Goal: Information Seeking & Learning: Learn about a topic

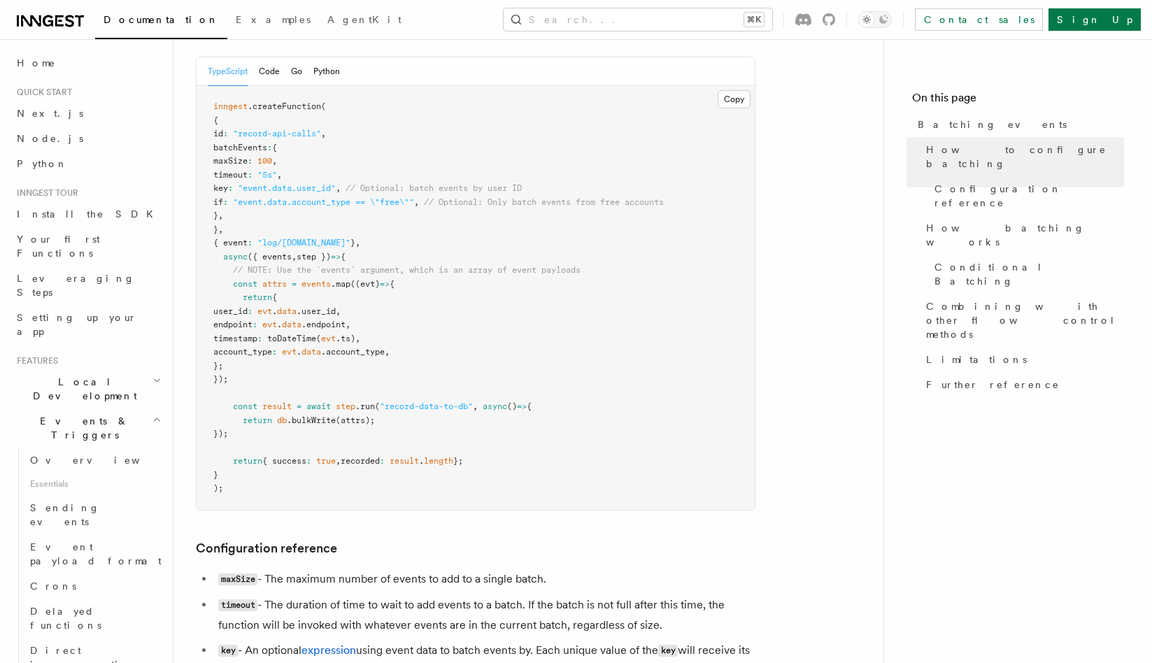
scroll to position [298, 0]
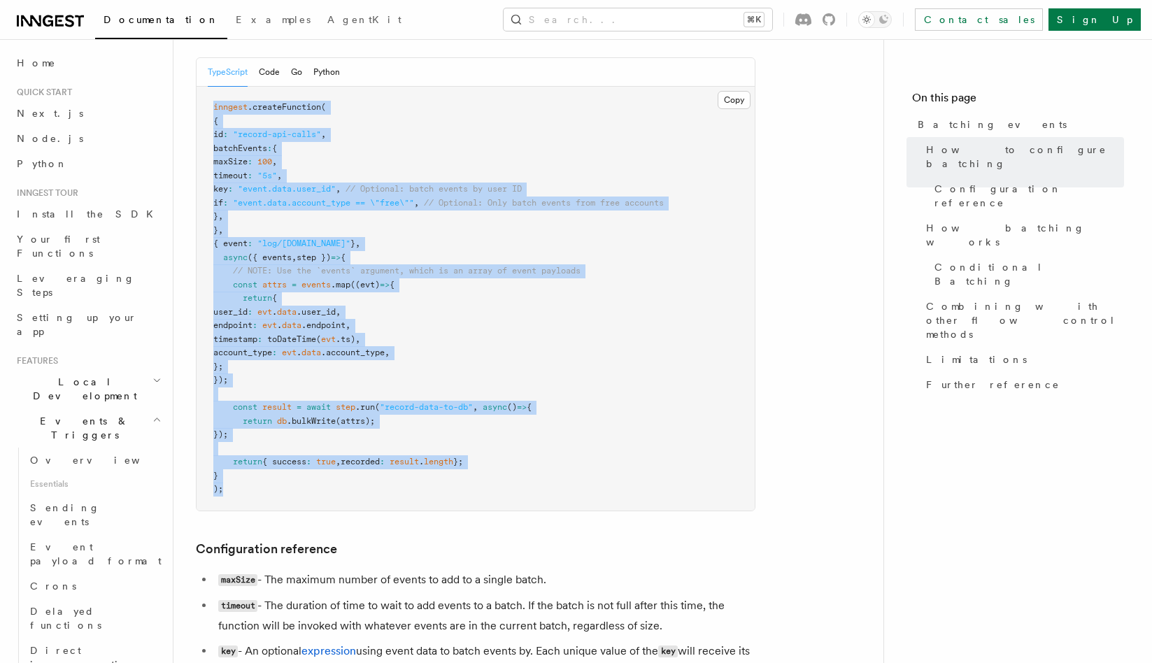
drag, startPoint x: 233, startPoint y: 497, endPoint x: 191, endPoint y: 110, distance: 388.9
copy code "inngest .createFunction ( { id : "record-api-calls" , batchEvents : { maxSize :…"
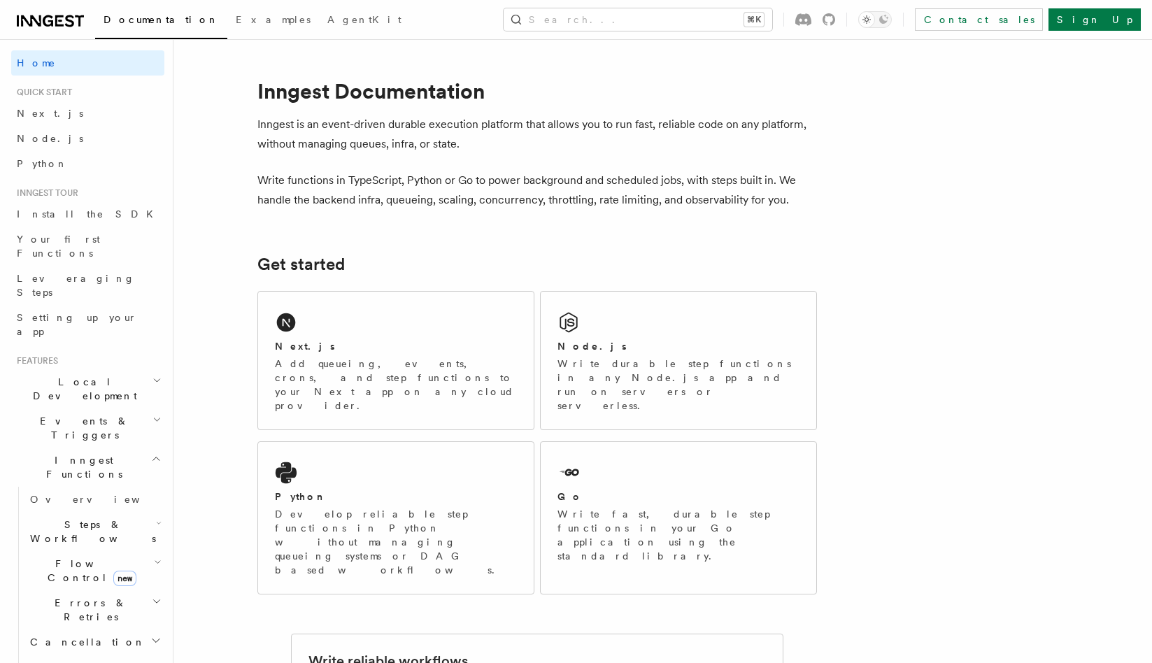
scroll to position [22, 0]
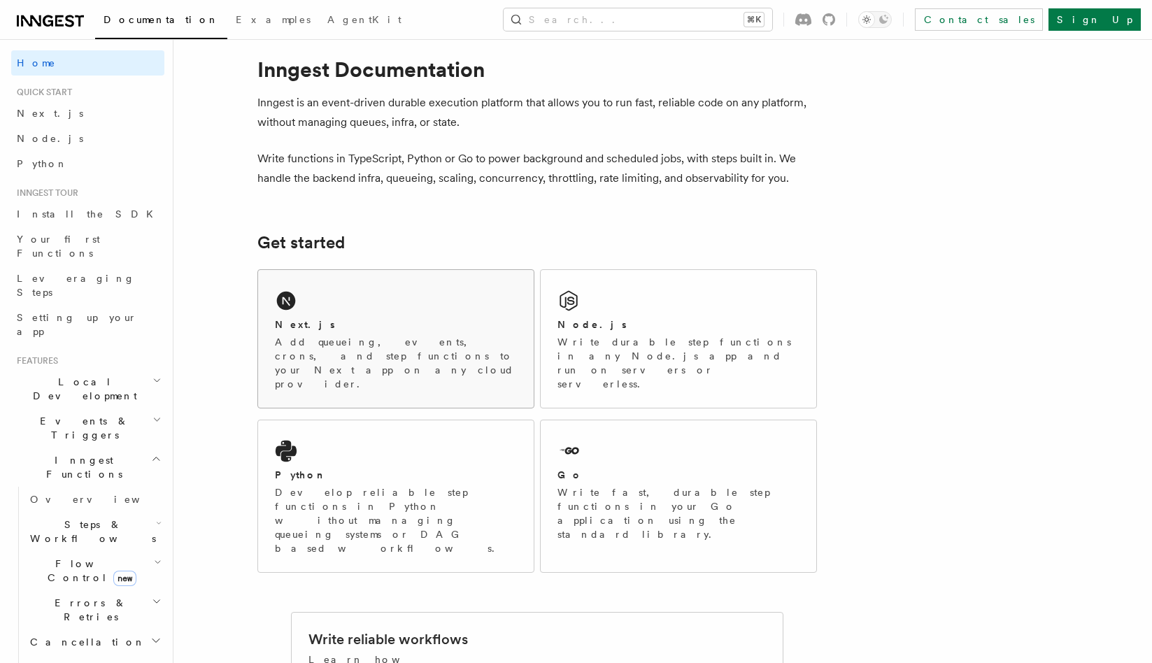
click at [318, 297] on div "Next.js Add queueing, events, crons, and step functions to your Next app on any…" at bounding box center [395, 339] width 275 height 138
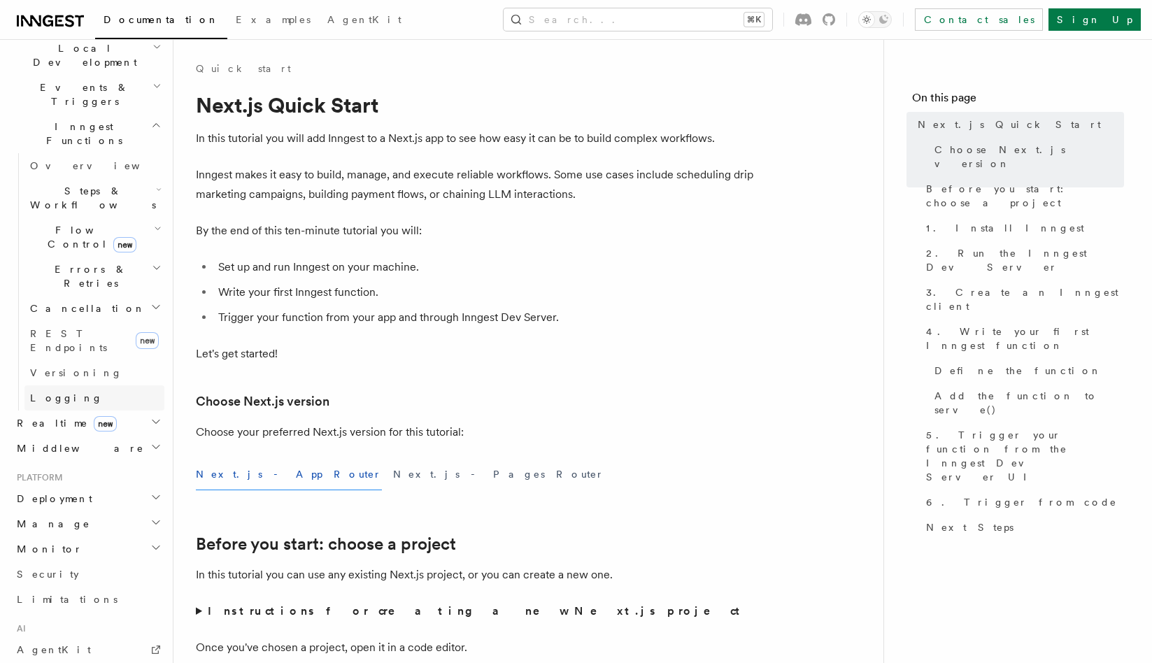
scroll to position [144, 0]
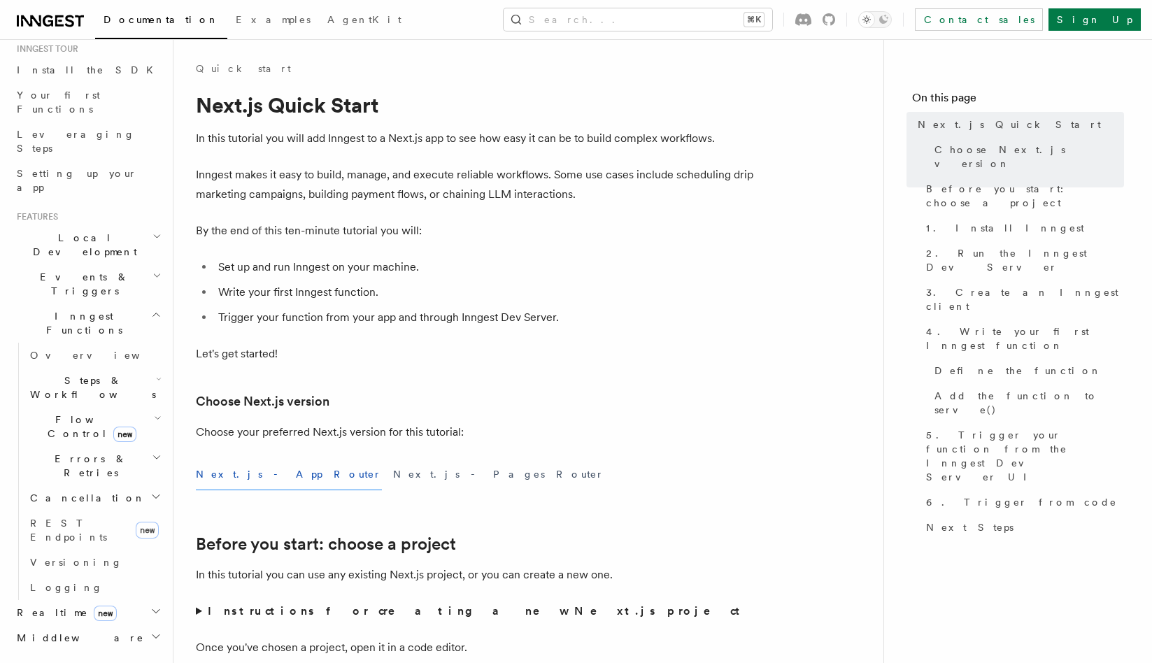
click at [155, 270] on icon "button" at bounding box center [156, 275] width 9 height 11
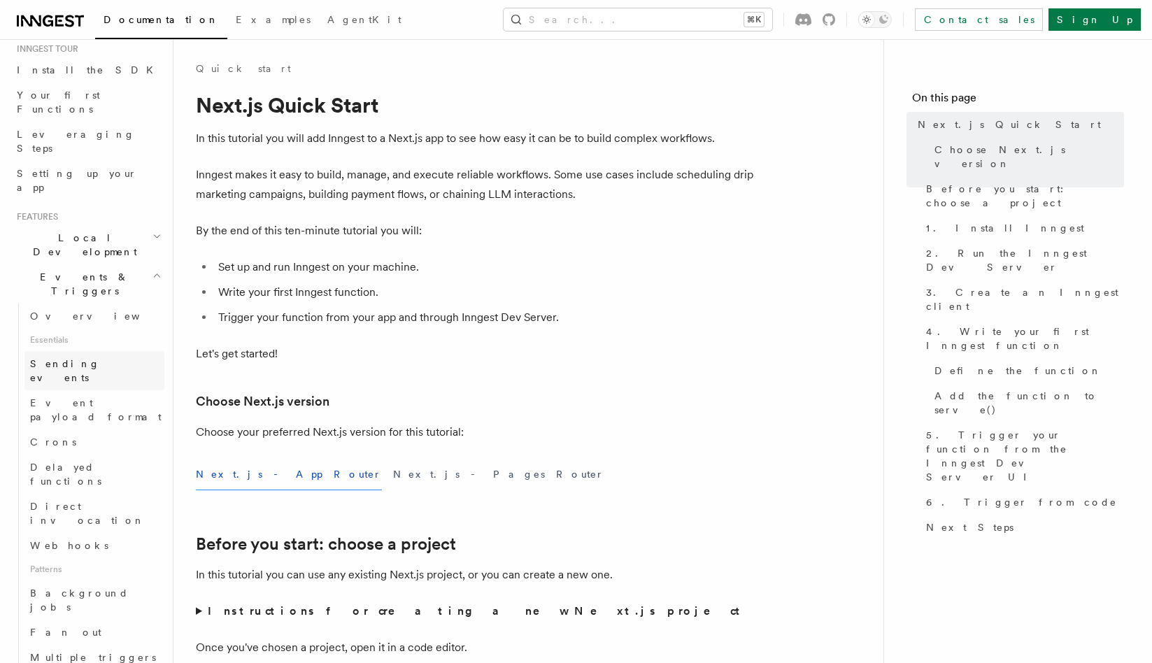
click at [120, 351] on link "Sending events" at bounding box center [94, 370] width 140 height 39
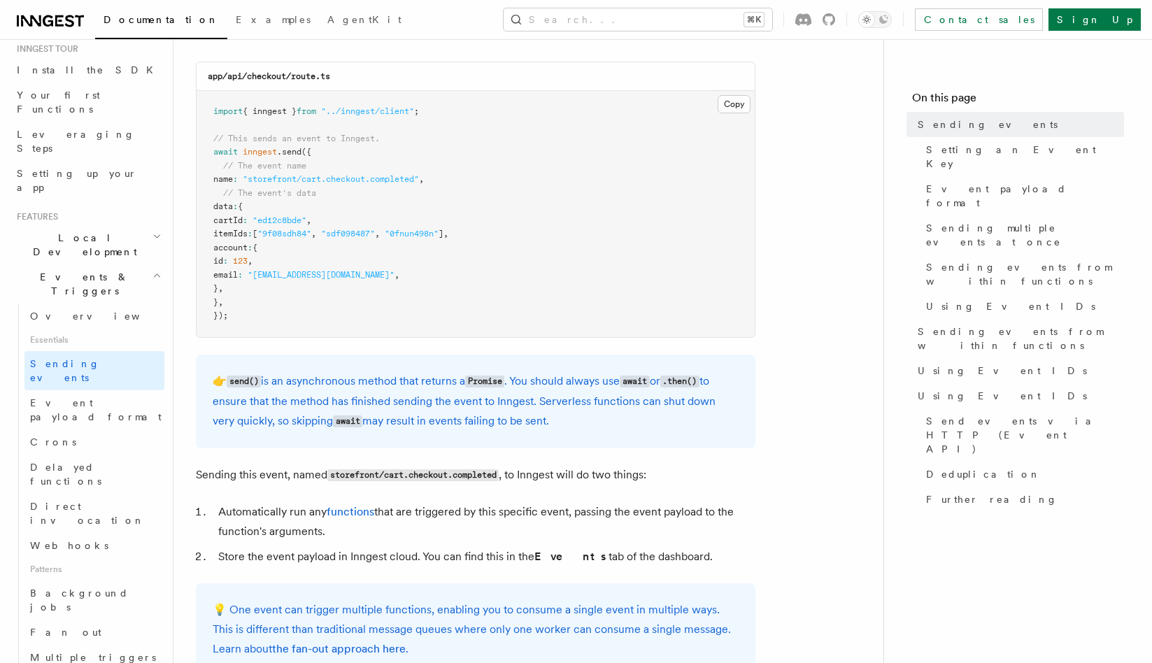
scroll to position [403, 0]
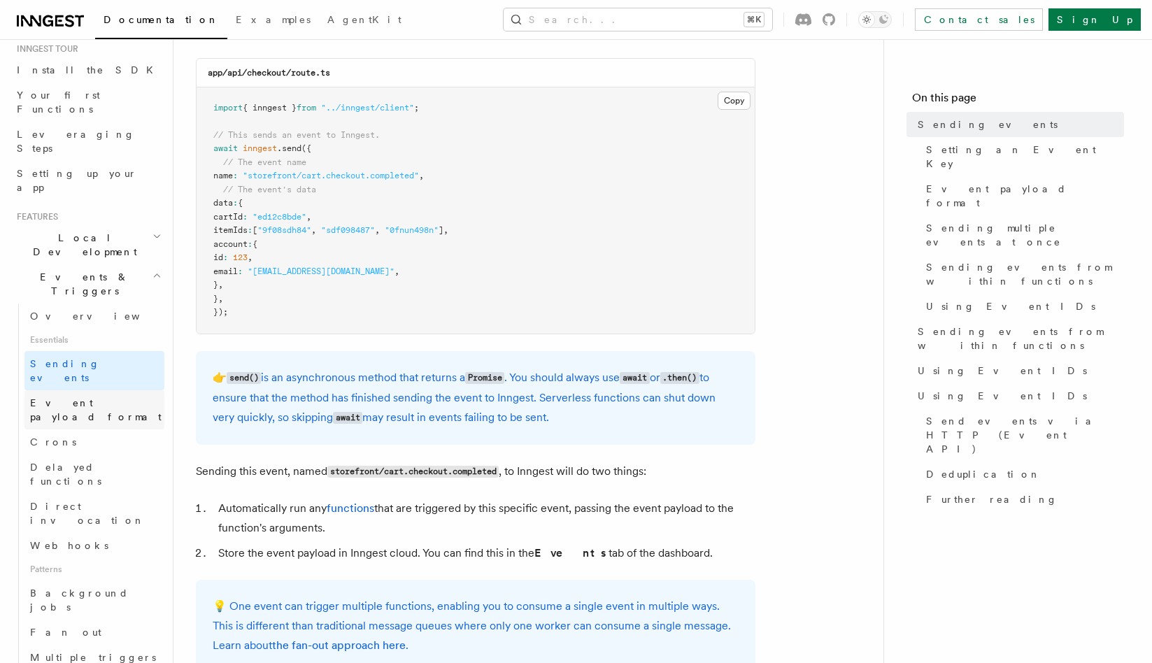
click at [124, 390] on link "Event payload format" at bounding box center [94, 409] width 140 height 39
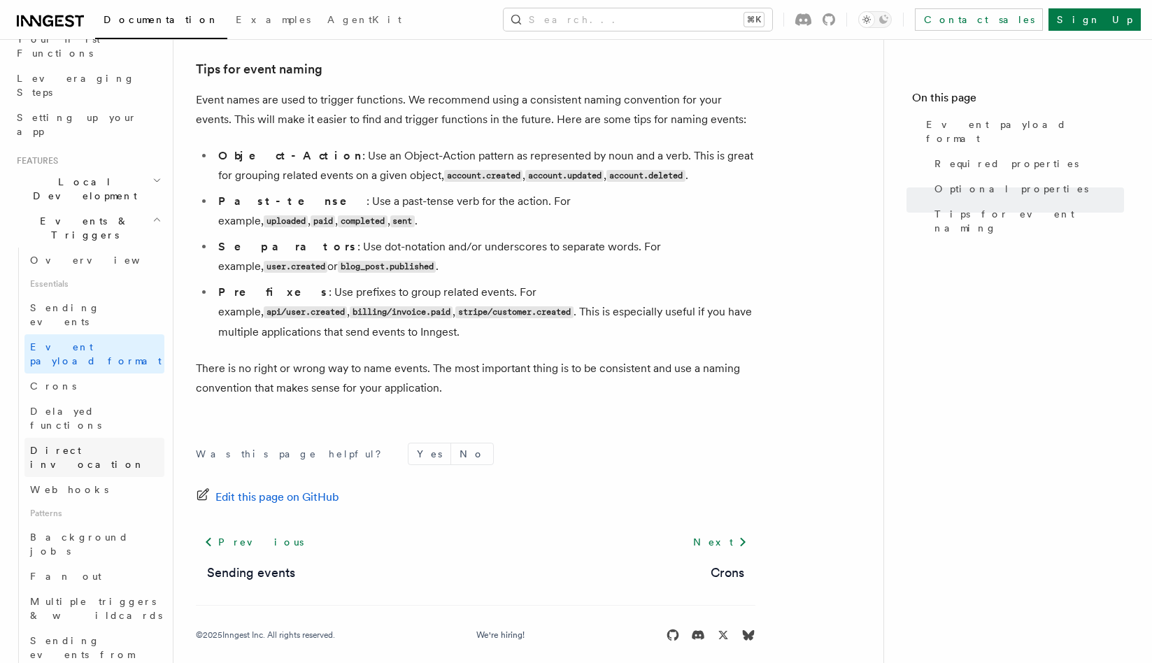
scroll to position [282, 0]
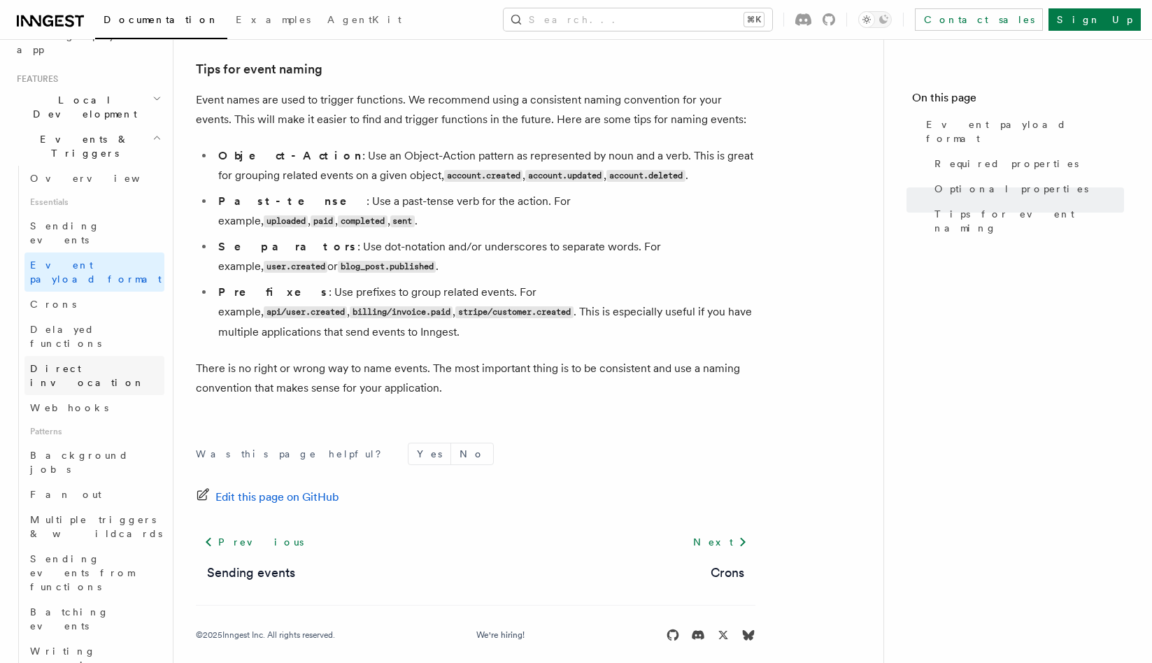
click at [96, 356] on link "Direct invocation" at bounding box center [94, 375] width 140 height 39
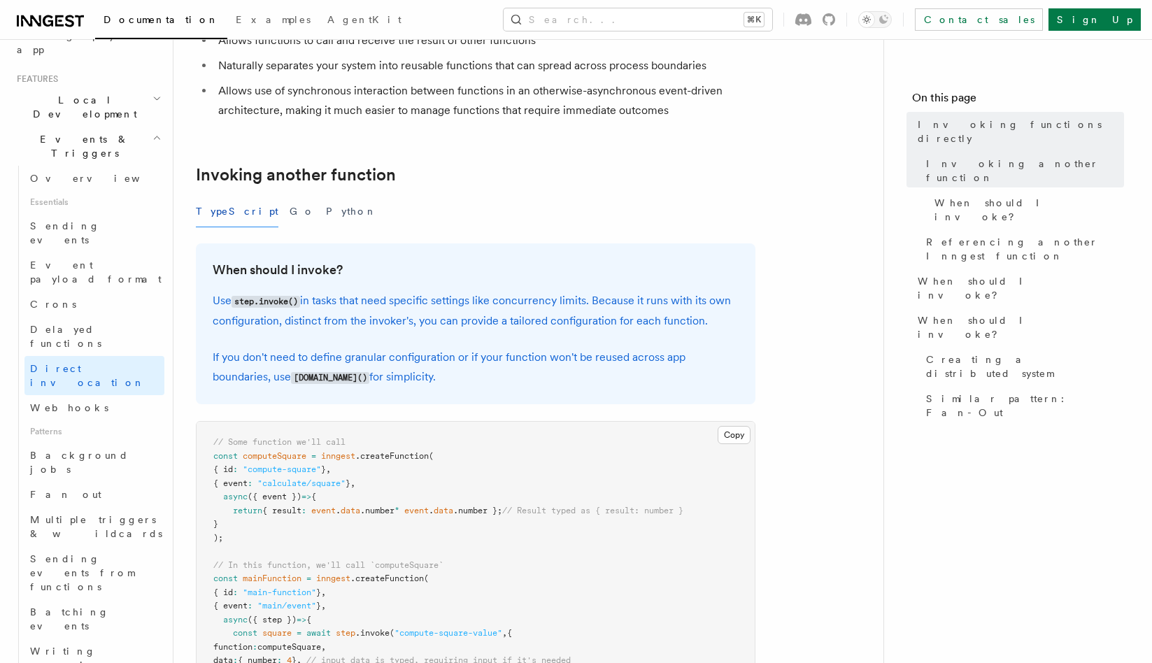
scroll to position [302, 0]
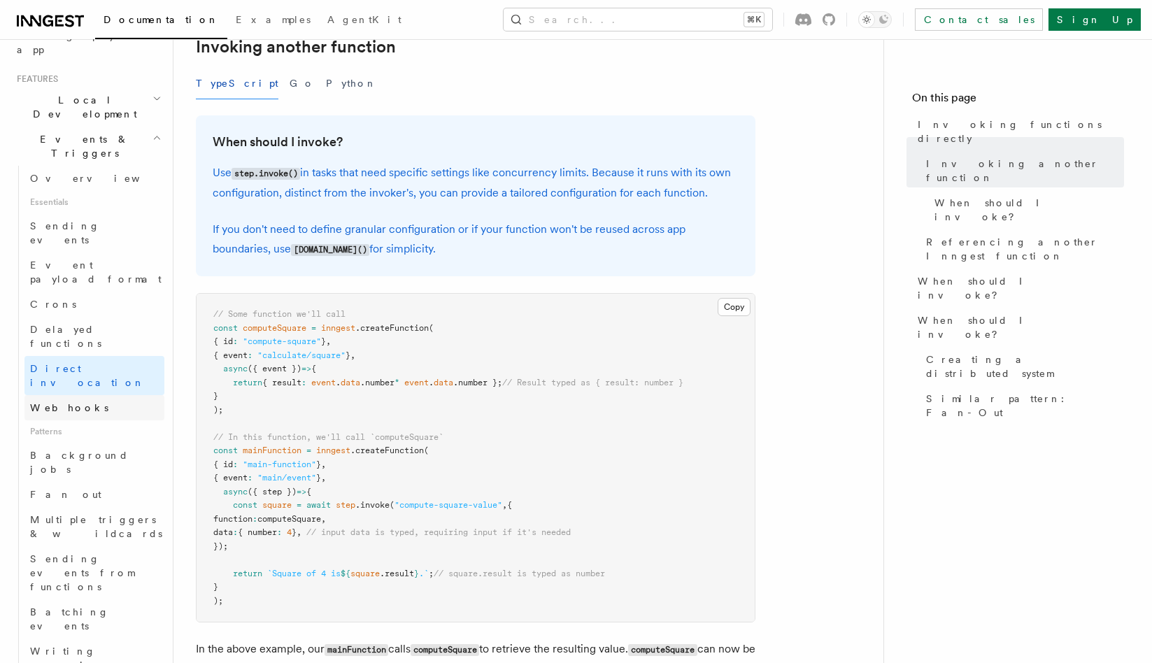
click at [120, 395] on link "Webhooks" at bounding box center [94, 407] width 140 height 25
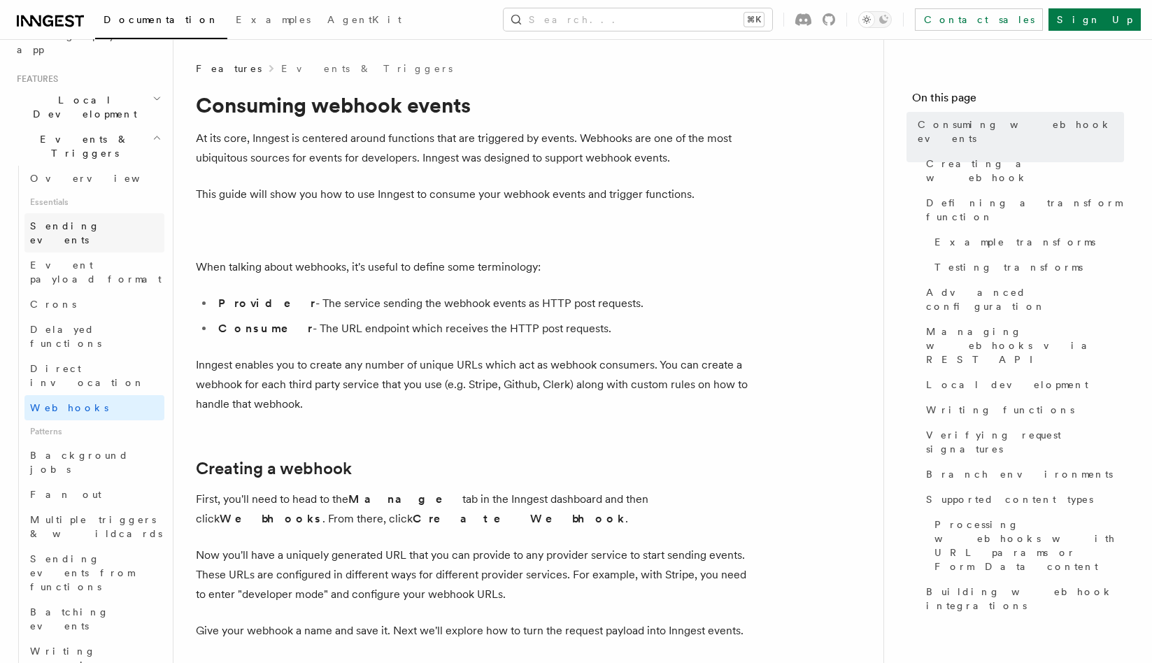
click at [108, 213] on link "Sending events" at bounding box center [94, 232] width 140 height 39
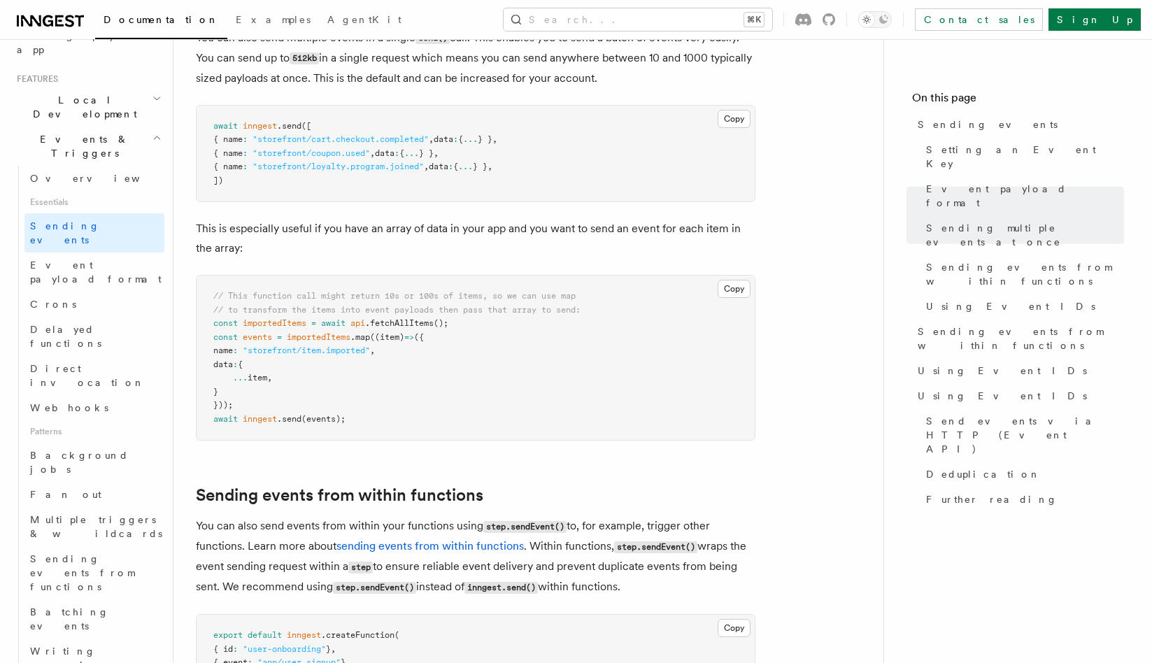
scroll to position [1610, 0]
